Goal: Task Accomplishment & Management: Use online tool/utility

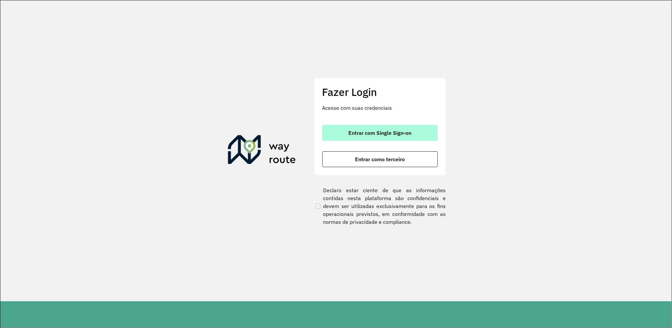
click at [377, 138] on button "Entrar com Single Sign-on" at bounding box center [379, 133] width 115 height 16
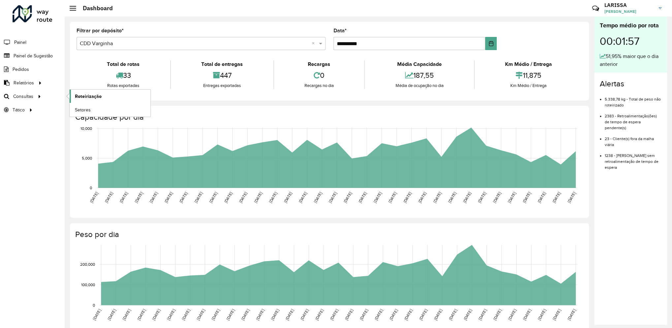
click at [93, 93] on span "Roteirização" at bounding box center [88, 96] width 27 height 7
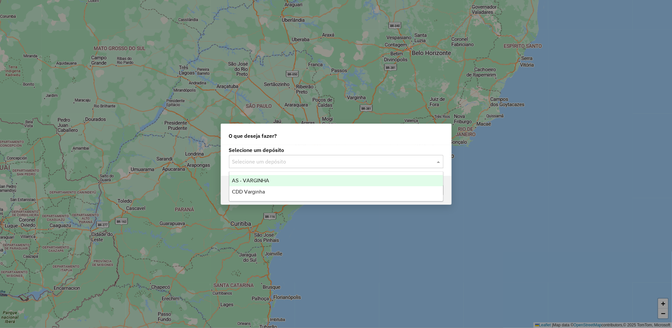
click at [265, 165] on input "text" at bounding box center [329, 162] width 195 height 8
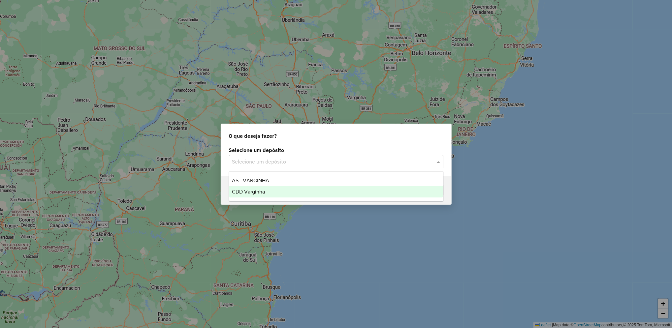
click at [265, 189] on div "CDD Varginha" at bounding box center [336, 191] width 214 height 11
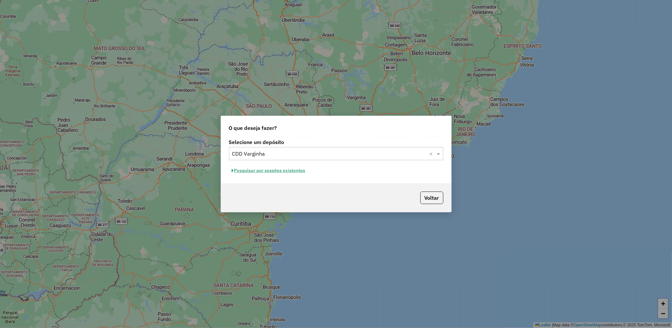
click at [281, 171] on button "Pesquisar por sessões existentes" at bounding box center [268, 171] width 79 height 10
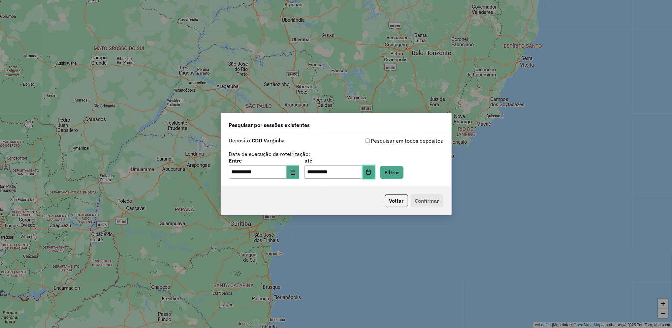
click at [371, 172] on icon "Choose Date" at bounding box center [368, 172] width 4 height 5
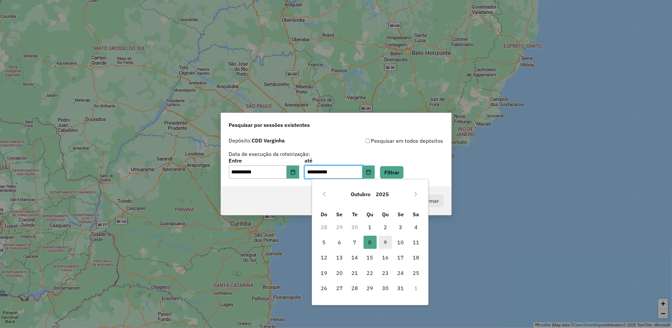
click at [380, 242] on span "9" at bounding box center [385, 242] width 13 height 13
type input "**********"
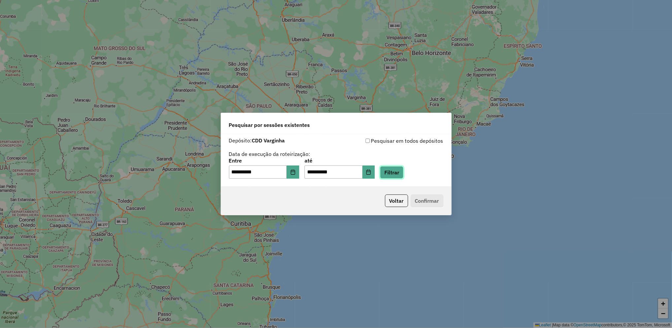
click at [403, 175] on button "Filtrar" at bounding box center [391, 172] width 23 height 13
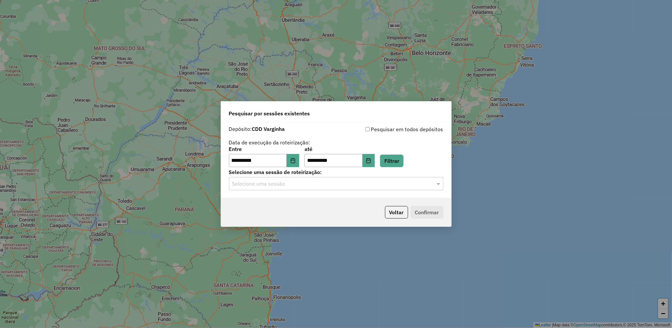
click at [368, 185] on hb-app "**********" at bounding box center [336, 164] width 672 height 328
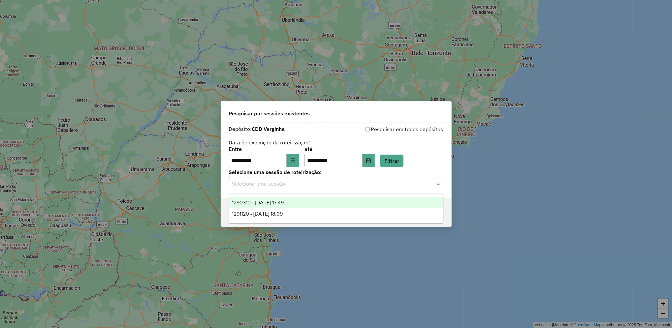
click at [368, 185] on input "text" at bounding box center [329, 184] width 195 height 8
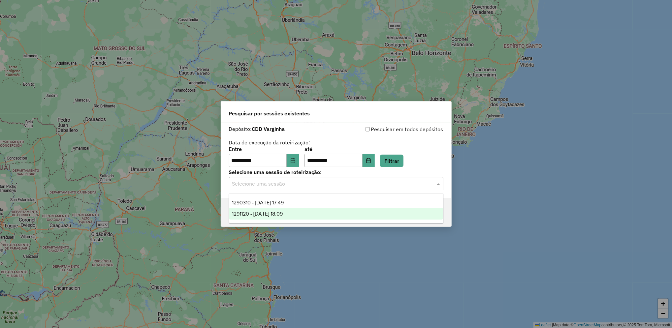
click at [341, 213] on div "1291120 - 09/10/2025 18:09" at bounding box center [336, 213] width 214 height 11
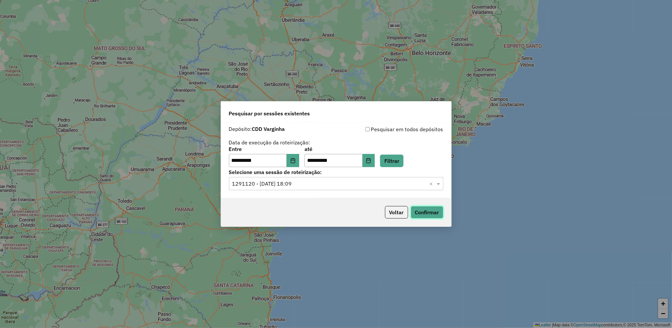
click at [425, 212] on button "Confirmar" at bounding box center [427, 212] width 33 height 13
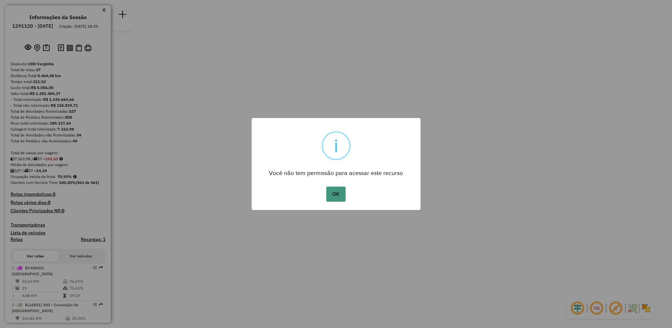
click at [342, 198] on button "OK" at bounding box center [335, 194] width 19 height 15
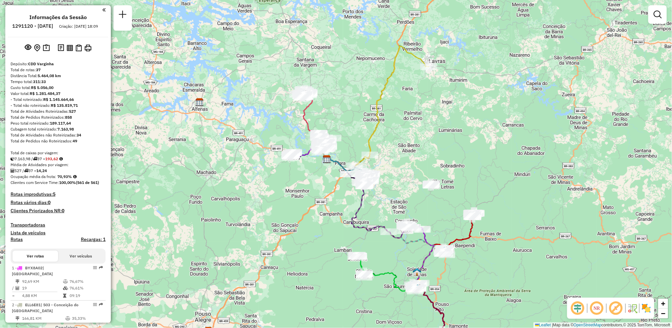
drag, startPoint x: 251, startPoint y: 178, endPoint x: 242, endPoint y: 174, distance: 10.0
click at [242, 174] on div "Janela de atendimento Grade de atendimento Capacidade Transportadoras Veículos …" at bounding box center [336, 164] width 672 height 328
